Goal: Communication & Community: Connect with others

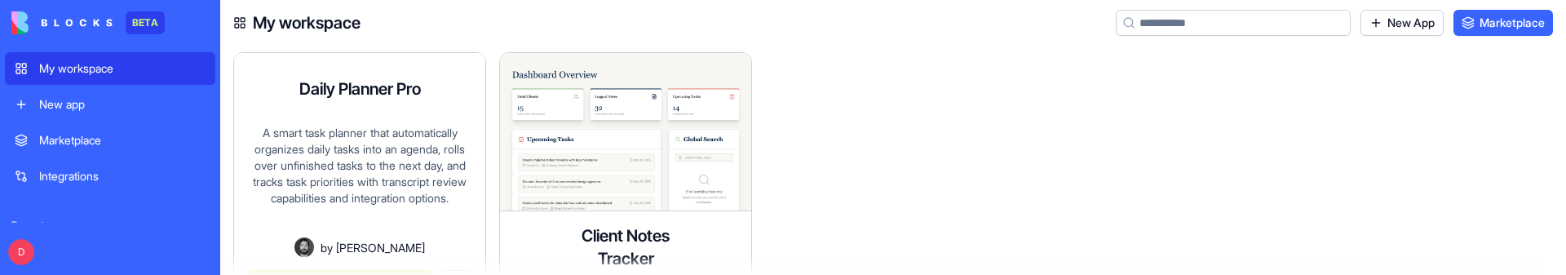
click at [333, 239] on div "by [PERSON_NAME]" at bounding box center [359, 247] width 225 height 20
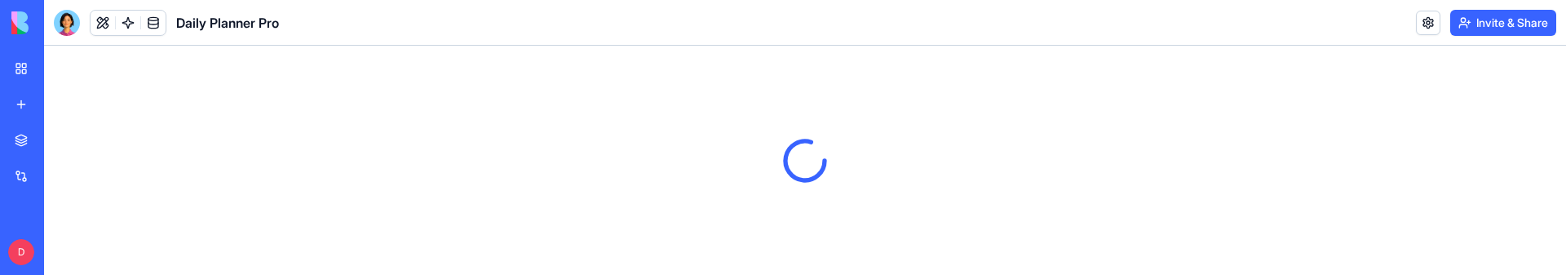
click at [1503, 25] on button "Invite & Share" at bounding box center [1503, 23] width 106 height 26
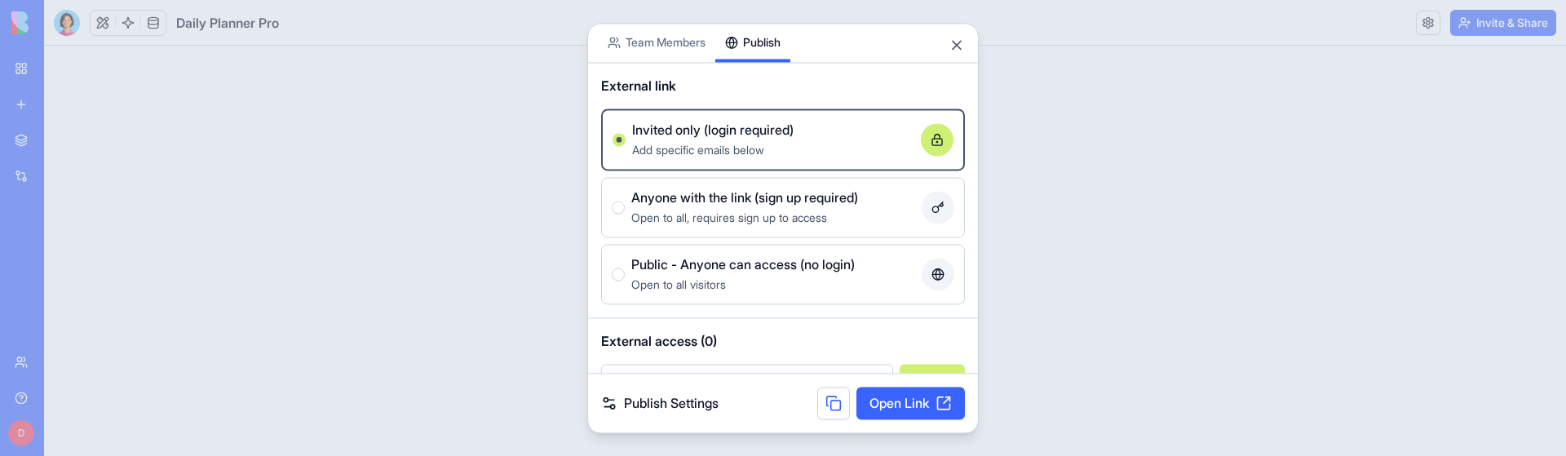
click at [783, 107] on div "Share App Team Members Publish External link Invited only (login required) Add …" at bounding box center [782, 228] width 391 height 410
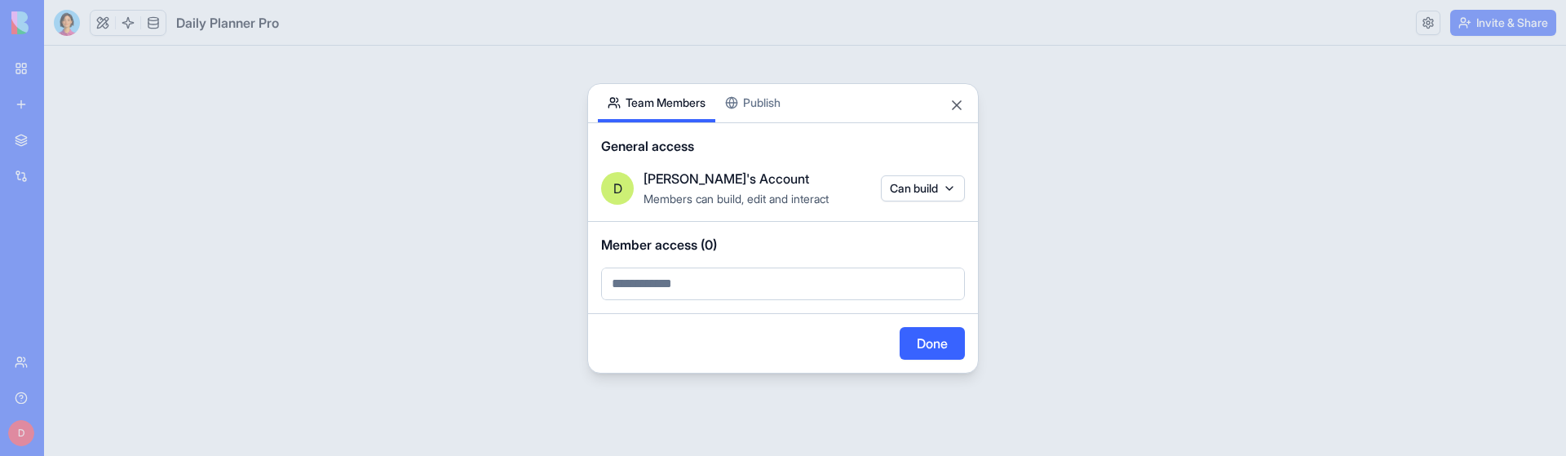
click at [675, 37] on body "BETA My workspace New app Marketplace Integrations Recent Daily Planner Pro Cli…" at bounding box center [783, 228] width 1566 height 456
click at [749, 107] on div "Share App Team Members Publish General access D [PERSON_NAME]'s Account Members…" at bounding box center [782, 228] width 391 height 290
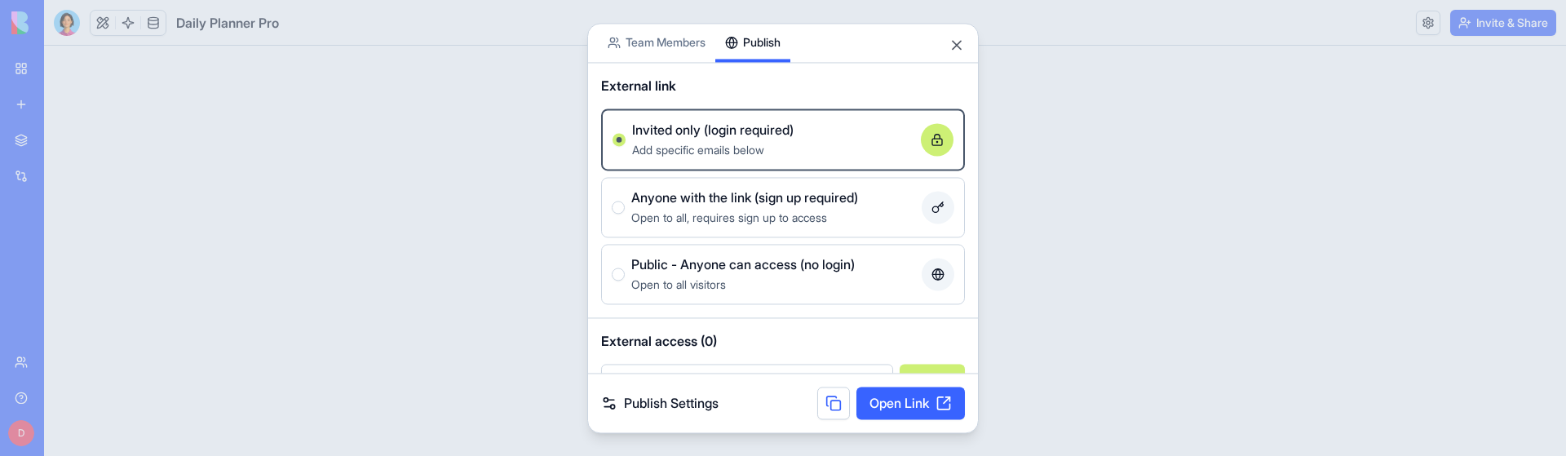
click at [649, 42] on body "BETA My workspace New app Marketplace Integrations Recent Daily Planner Pro Cli…" at bounding box center [783, 228] width 1566 height 456
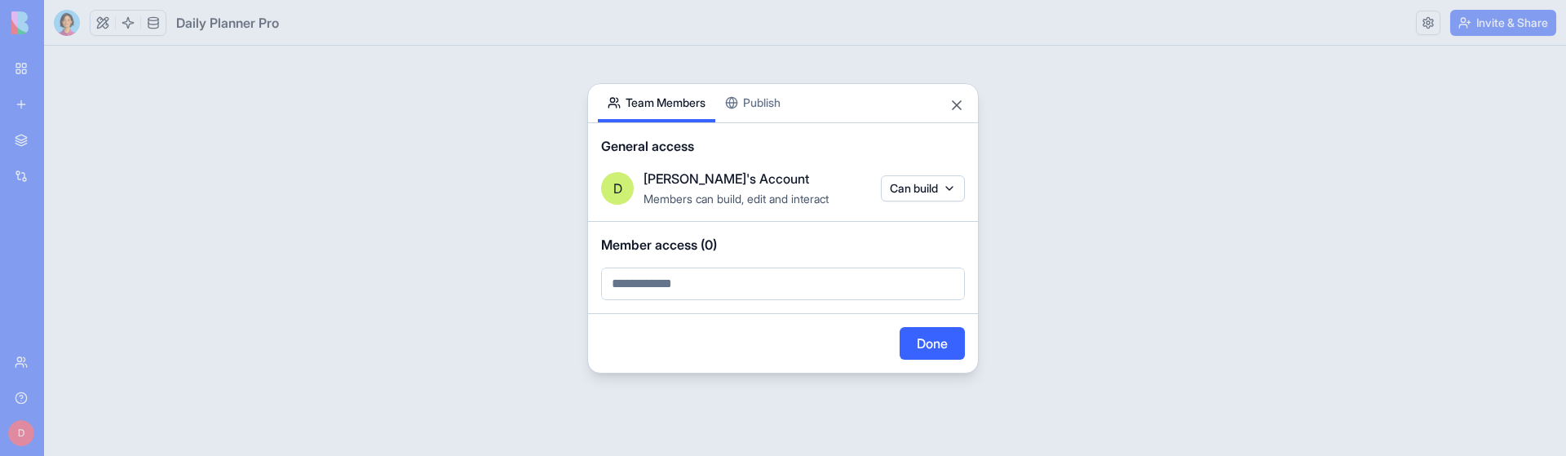
click at [749, 98] on div "Share App Team Members Publish General access D [PERSON_NAME]'s Account Members…" at bounding box center [782, 228] width 391 height 290
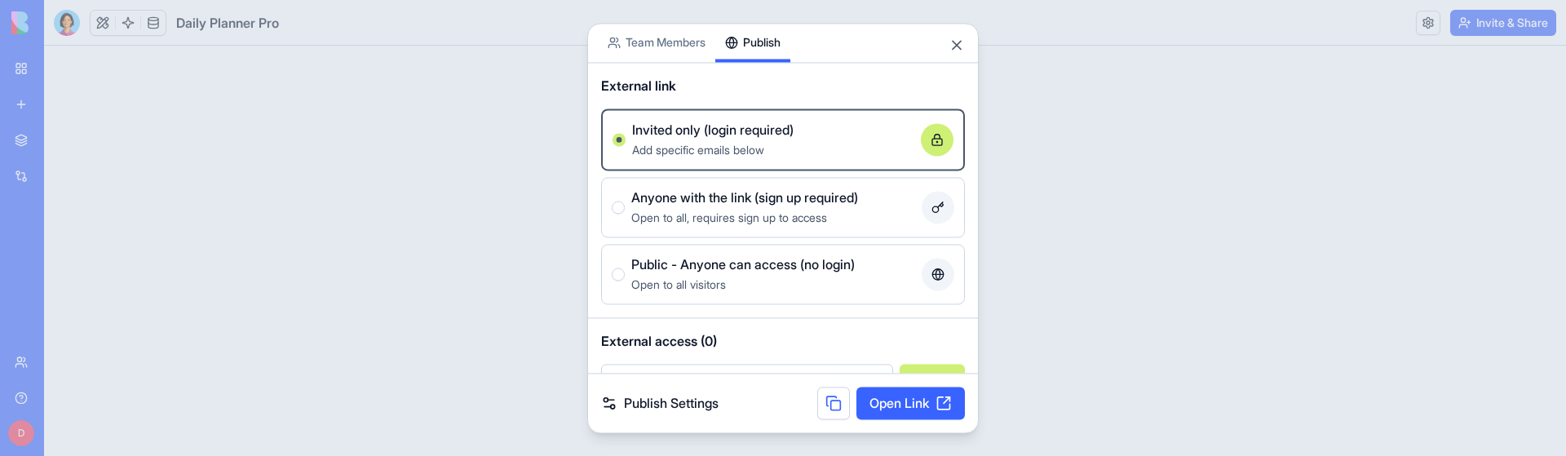
click at [663, 46] on body "BETA My workspace New app Marketplace Integrations Recent Daily Planner Pro Cli…" at bounding box center [783, 228] width 1566 height 456
click at [758, 101] on div "Share App Team Members Publish External link Invited only (login required) Add …" at bounding box center [782, 228] width 391 height 410
click at [652, 48] on body "BETA My workspace New app Marketplace Integrations Recent Daily Planner Pro Cli…" at bounding box center [783, 228] width 1566 height 456
click at [744, 101] on div "Share App Team Members Publish External link Invited only (login required) Add …" at bounding box center [782, 228] width 391 height 410
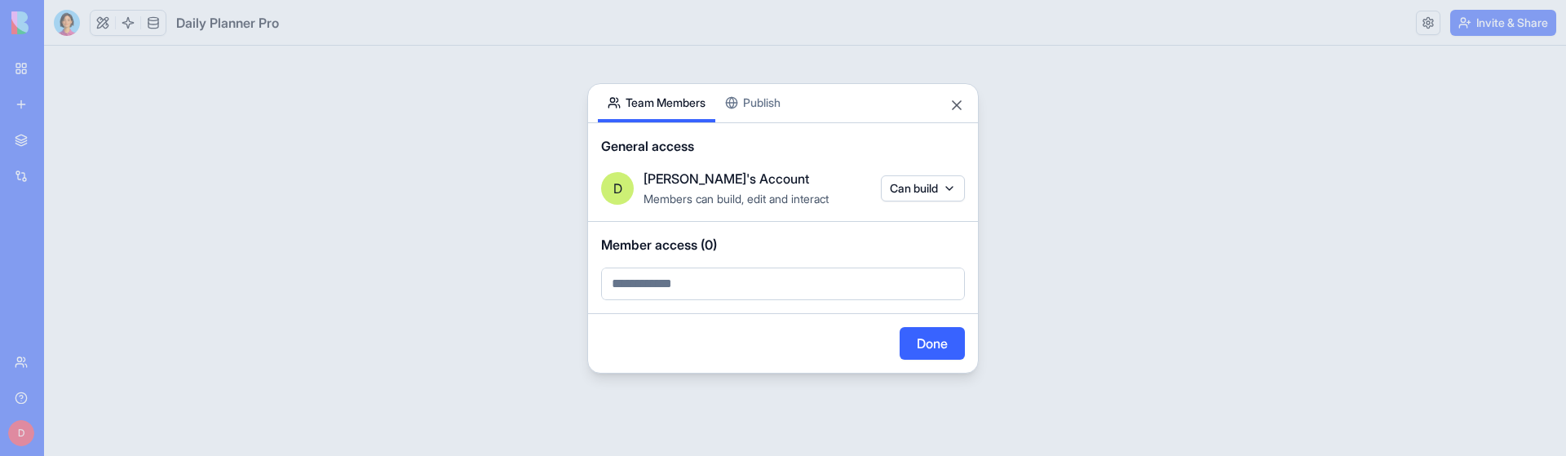
click at [678, 53] on body "BETA My workspace New app Marketplace Integrations Recent Daily Planner Pro Cli…" at bounding box center [783, 228] width 1566 height 456
click at [748, 110] on div "Share App Team Members Publish General access D [PERSON_NAME]'s Account Members…" at bounding box center [782, 228] width 391 height 290
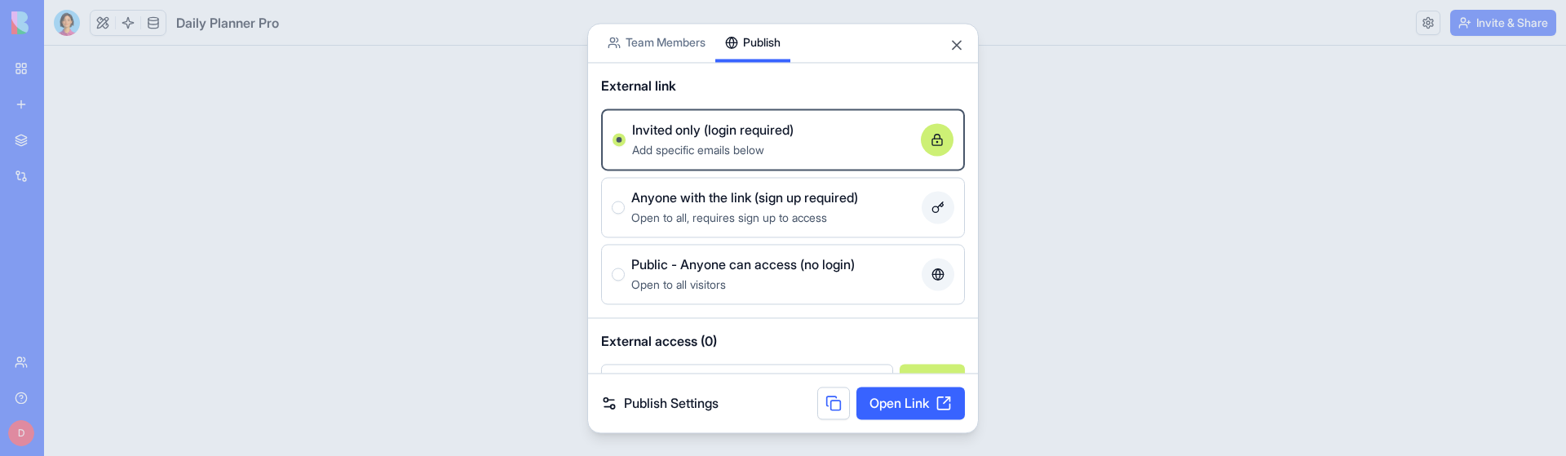
click at [656, 38] on body "BETA My workspace New app Marketplace Integrations Recent Daily Planner Pro Cli…" at bounding box center [783, 228] width 1566 height 456
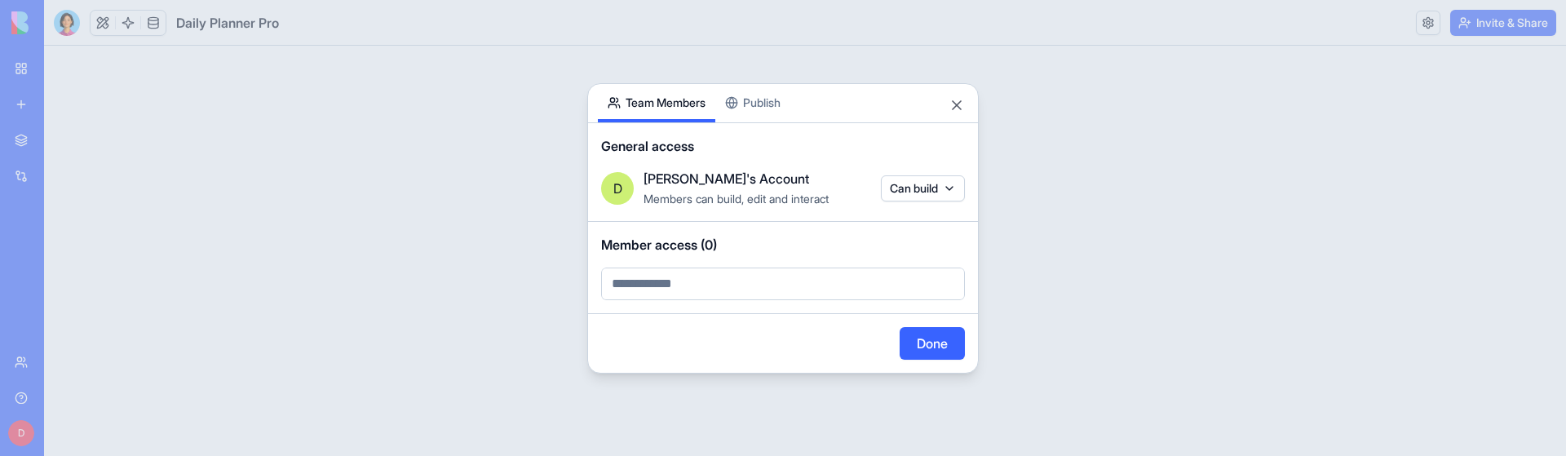
click at [774, 104] on div "Share App Team Members Publish General access D [PERSON_NAME]'s Account Members…" at bounding box center [782, 228] width 391 height 290
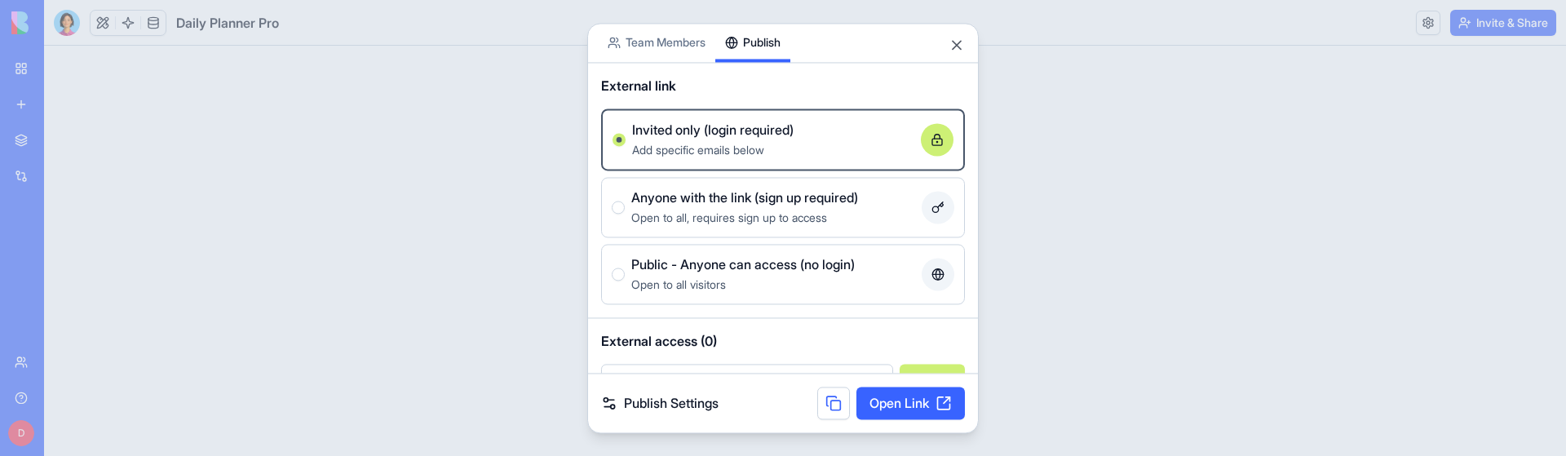
click at [693, 47] on body "BETA My workspace New app Marketplace Integrations Recent Daily Planner Pro Cli…" at bounding box center [783, 228] width 1566 height 456
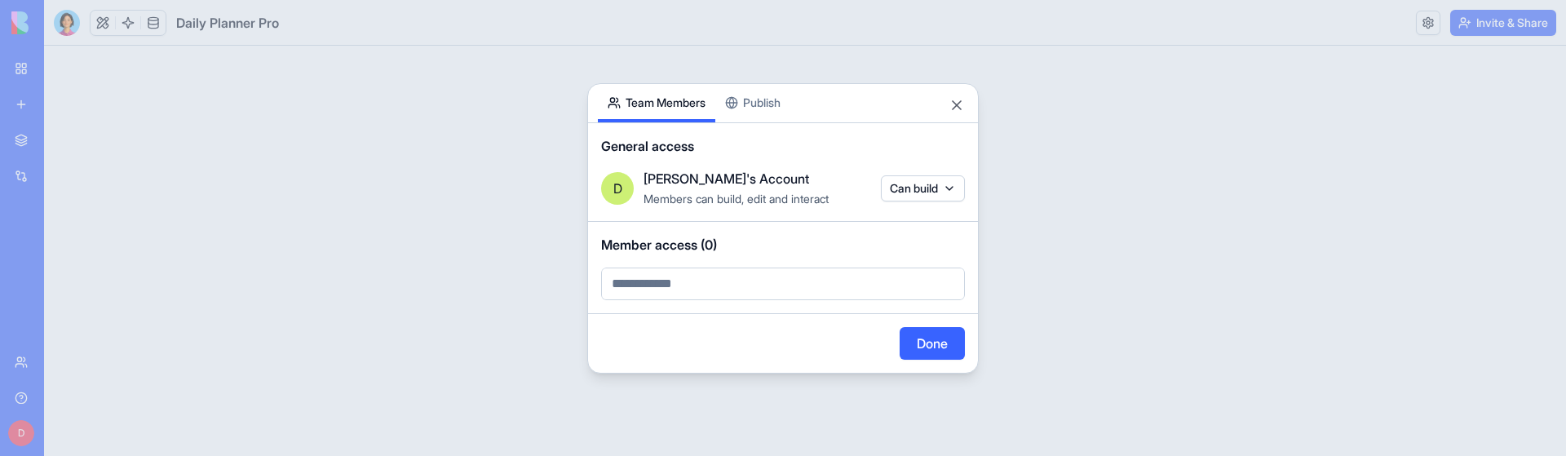
click at [759, 101] on div "Share App Team Members Publish General access D [PERSON_NAME]'s Account Members…" at bounding box center [782, 228] width 391 height 290
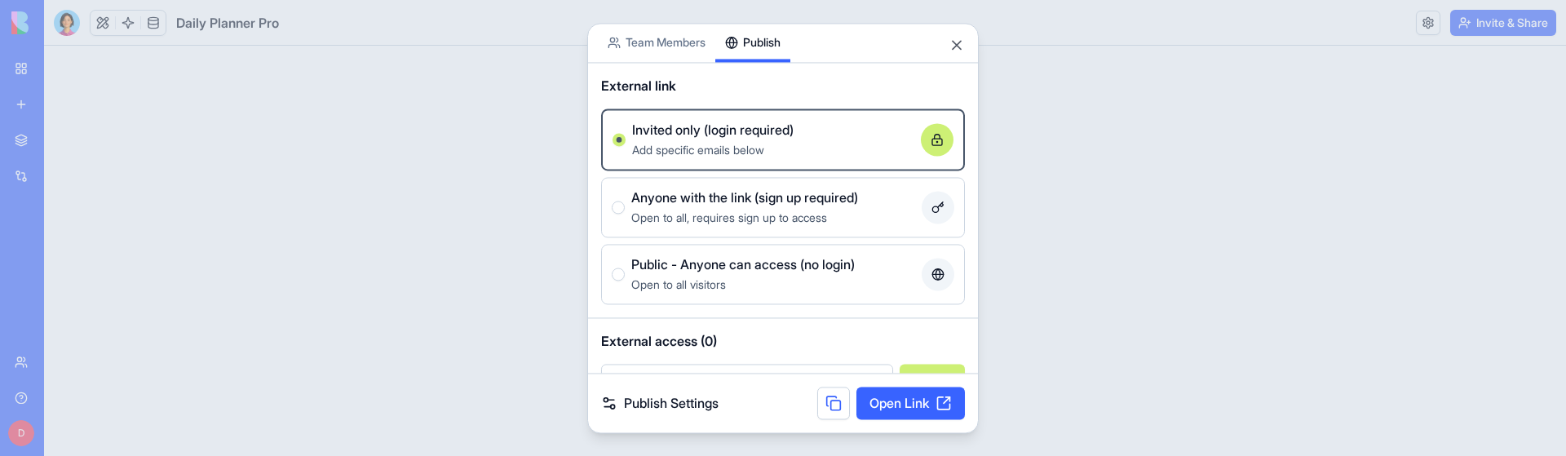
click at [665, 45] on body "BETA My workspace New app Marketplace Integrations Recent Daily Planner Pro Cli…" at bounding box center [783, 228] width 1566 height 456
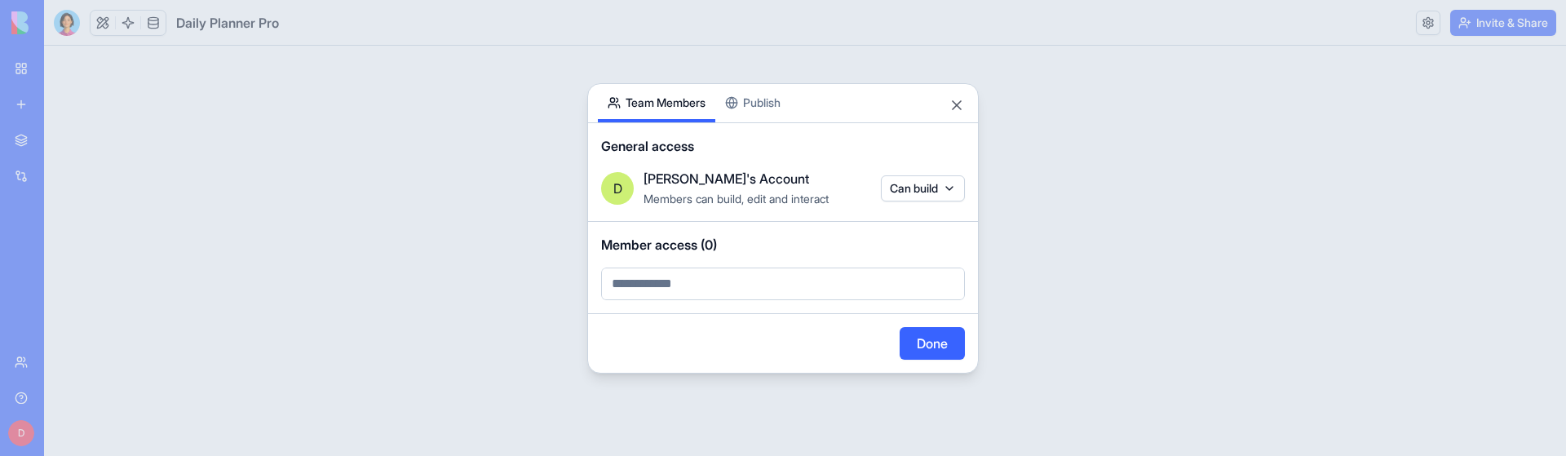
click at [695, 292] on body "BETA My workspace New app Marketplace Integrations Recent Daily Planner Pro Cli…" at bounding box center [783, 228] width 1566 height 456
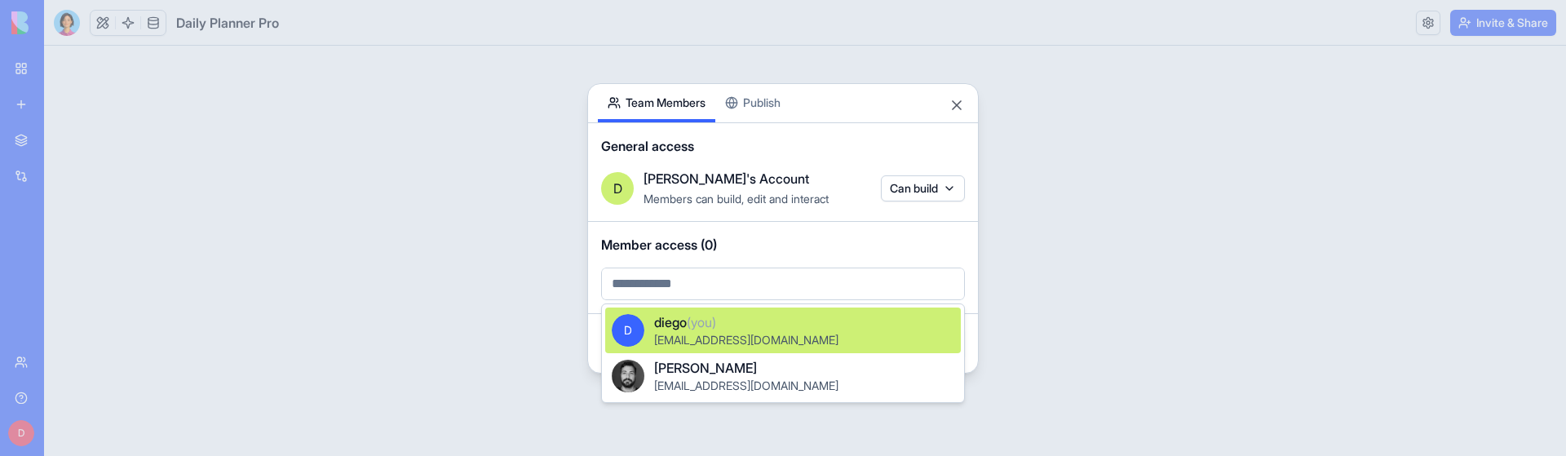
click at [698, 317] on span "(you)" at bounding box center [701, 322] width 29 height 16
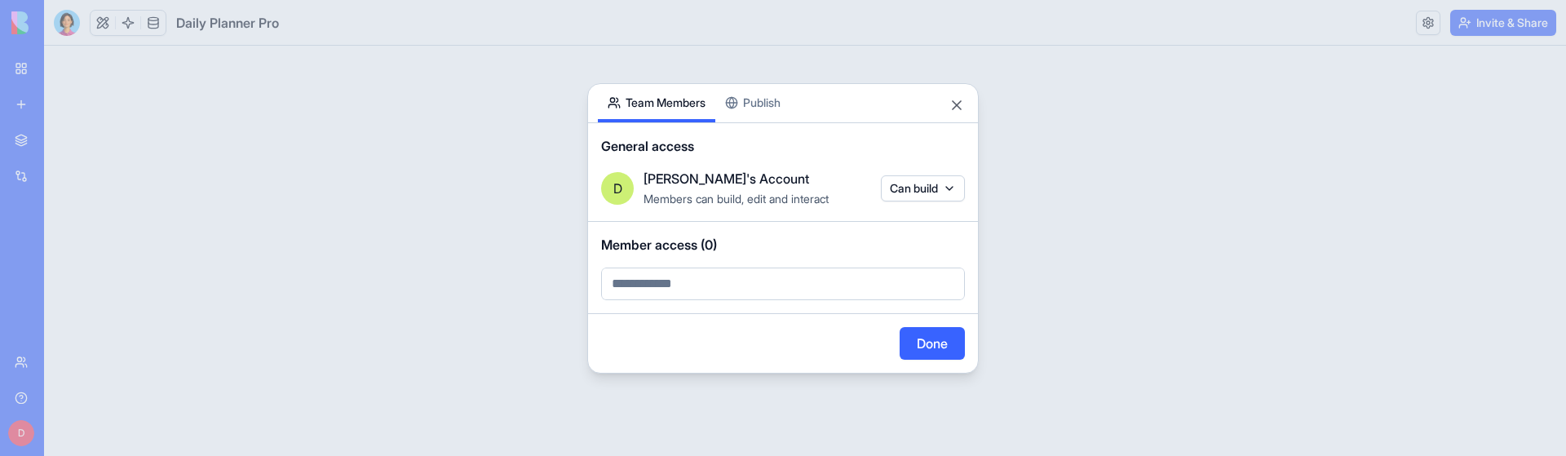
click at [700, 287] on input "text" at bounding box center [783, 283] width 364 height 33
click at [677, 288] on div at bounding box center [783, 231] width 1566 height 463
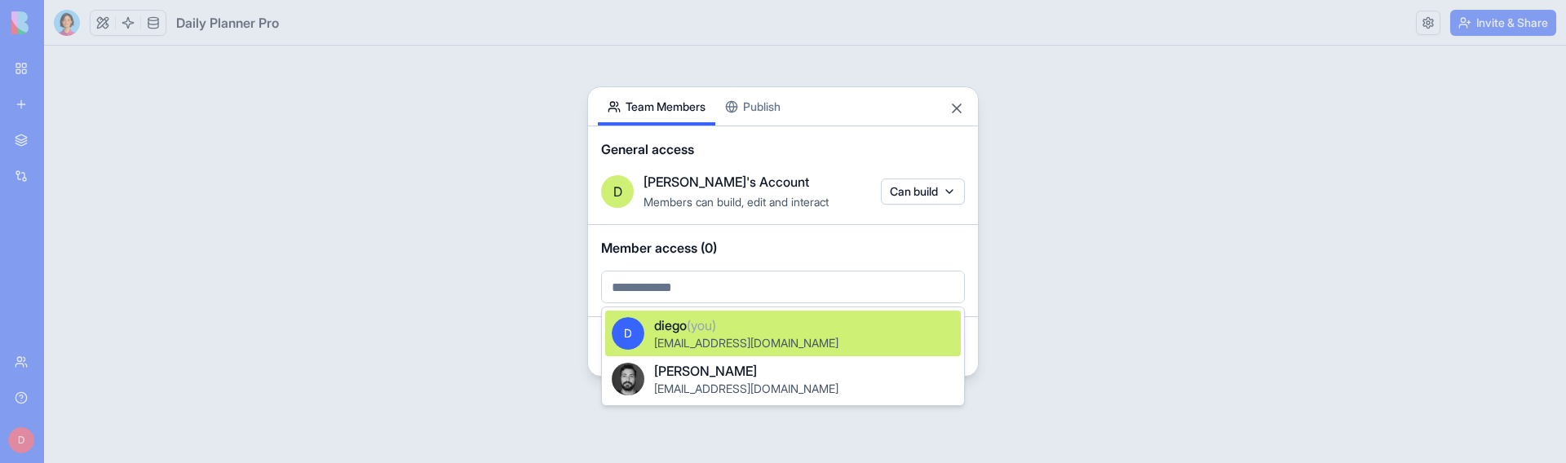
click at [680, 289] on body "BETA My workspace New app Marketplace Integrations Recent Daily Planner Pro Cli…" at bounding box center [783, 231] width 1566 height 463
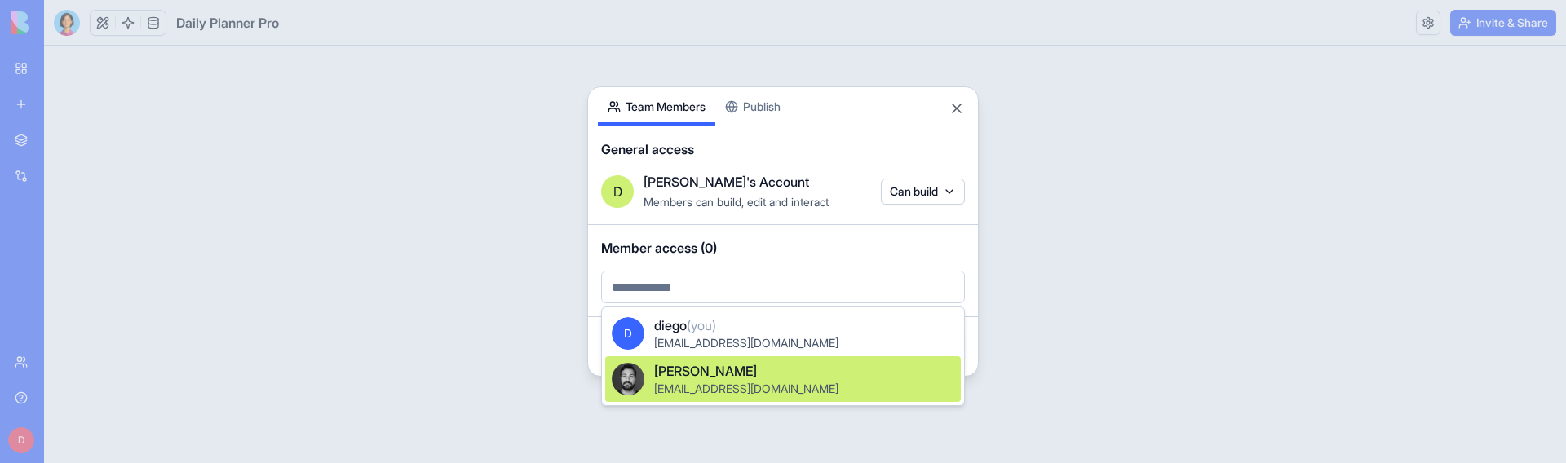
click at [250, 409] on div at bounding box center [783, 231] width 1566 height 463
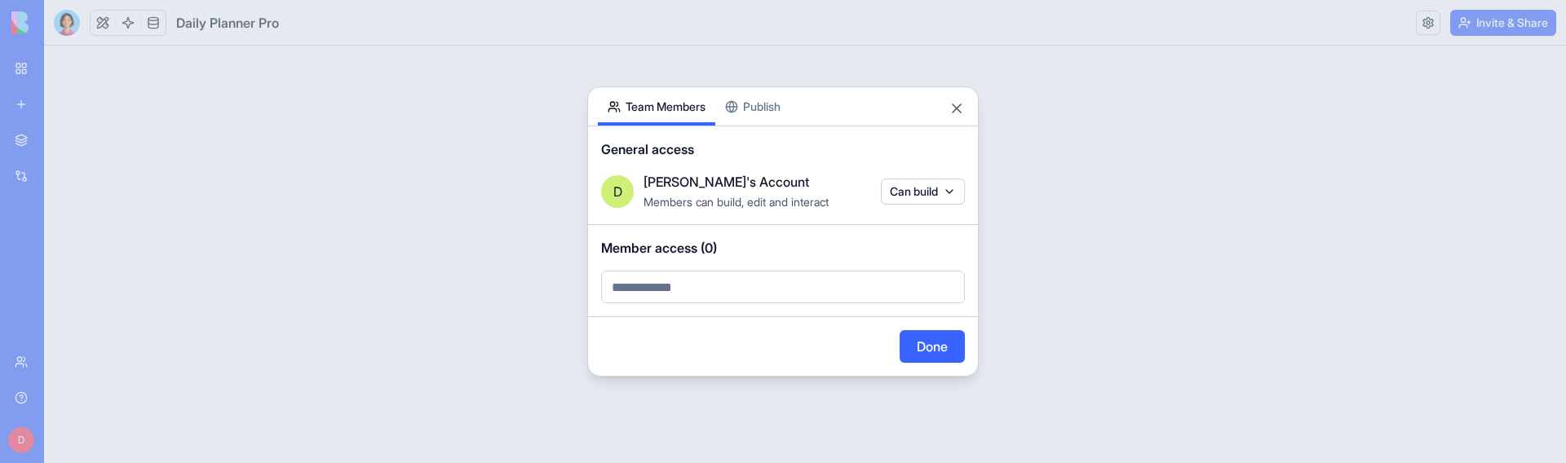
click at [145, 419] on div at bounding box center [783, 231] width 1566 height 463
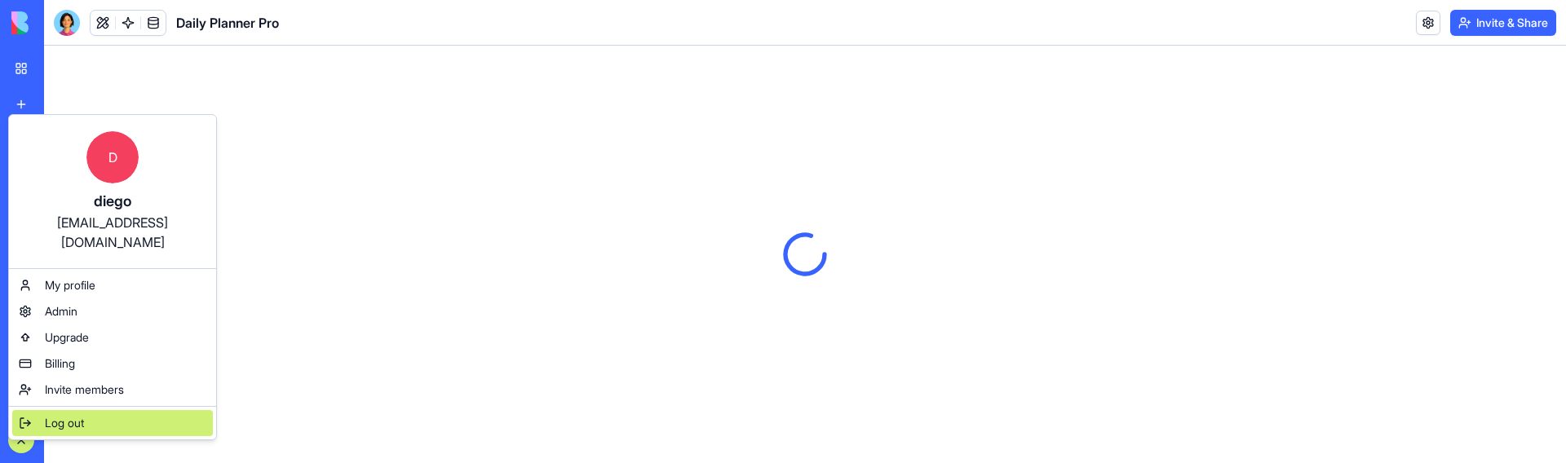
click at [59, 415] on span "Log out" at bounding box center [64, 423] width 39 height 16
